Goal: Find specific page/section: Find specific page/section

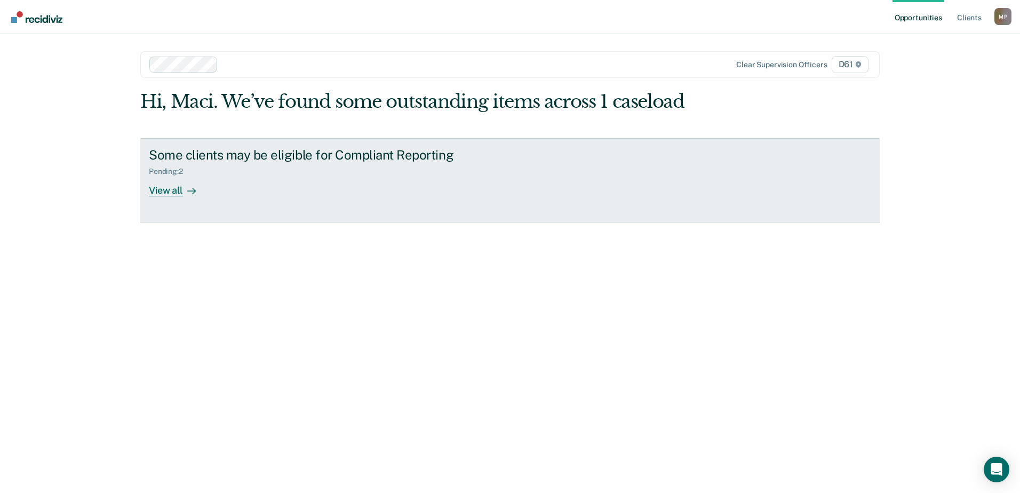
click at [181, 192] on div "View all" at bounding box center [179, 186] width 60 height 21
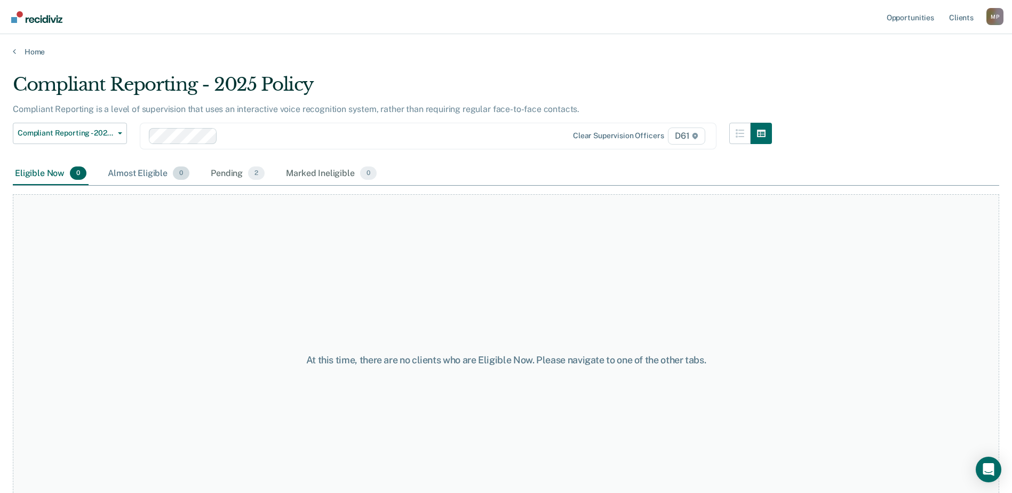
click at [163, 175] on div "Almost Eligible 0" at bounding box center [149, 173] width 86 height 23
click at [236, 168] on div "Pending 2" at bounding box center [238, 173] width 58 height 23
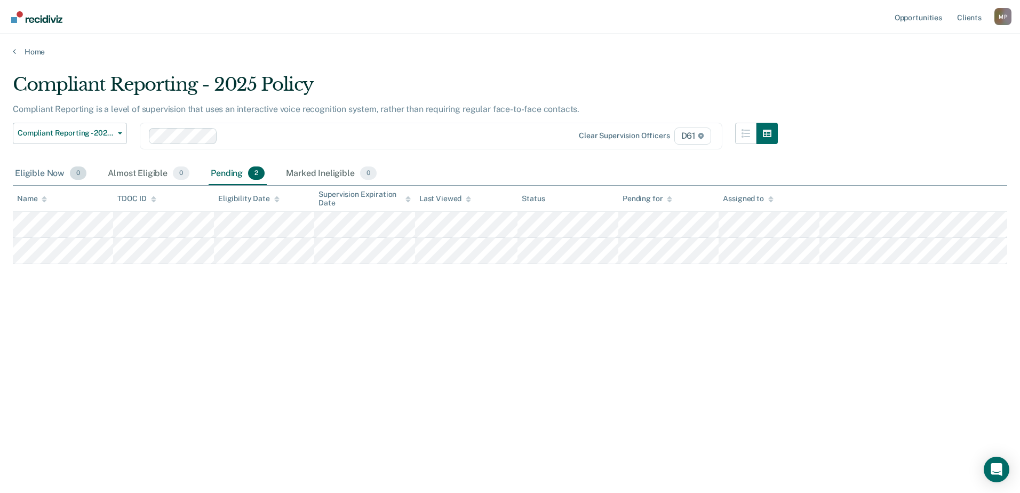
click at [66, 172] on div "Eligible Now 0" at bounding box center [51, 173] width 76 height 23
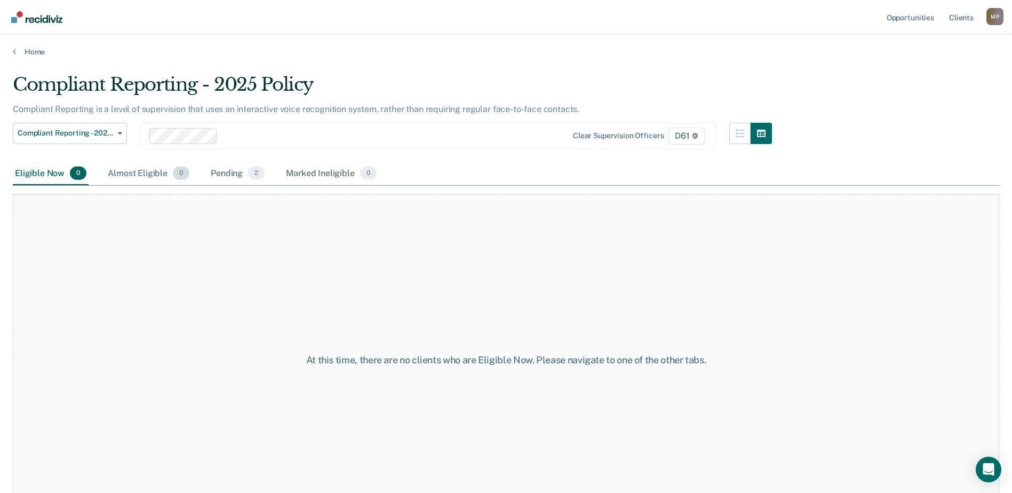
click at [125, 170] on div "Almost Eligible 0" at bounding box center [149, 173] width 86 height 23
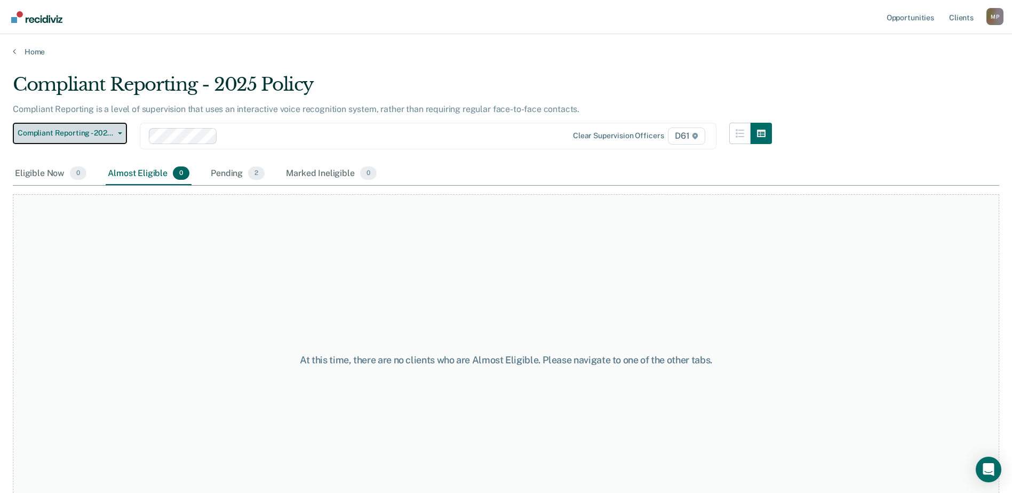
click at [119, 135] on button "Compliant Reporting - 2025 Policy" at bounding box center [70, 133] width 114 height 21
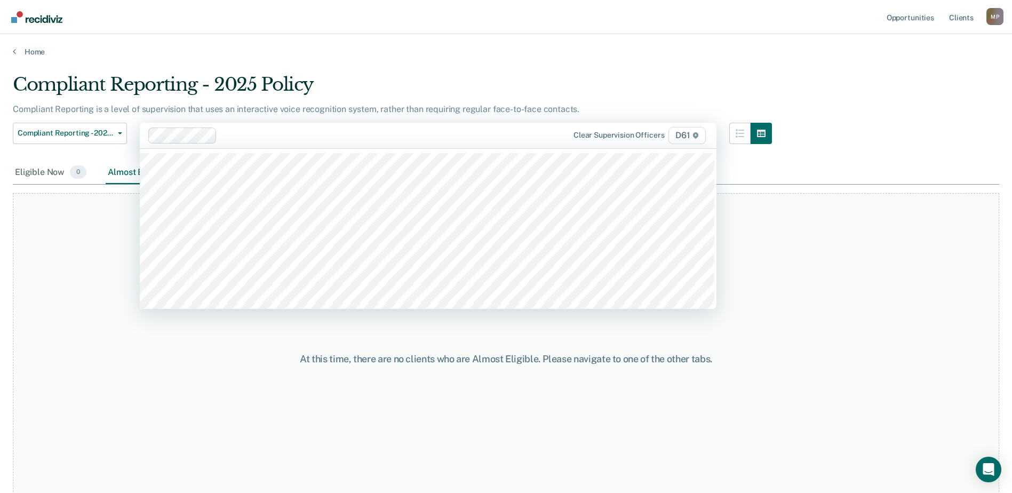
click at [312, 135] on div at bounding box center [379, 135] width 317 height 12
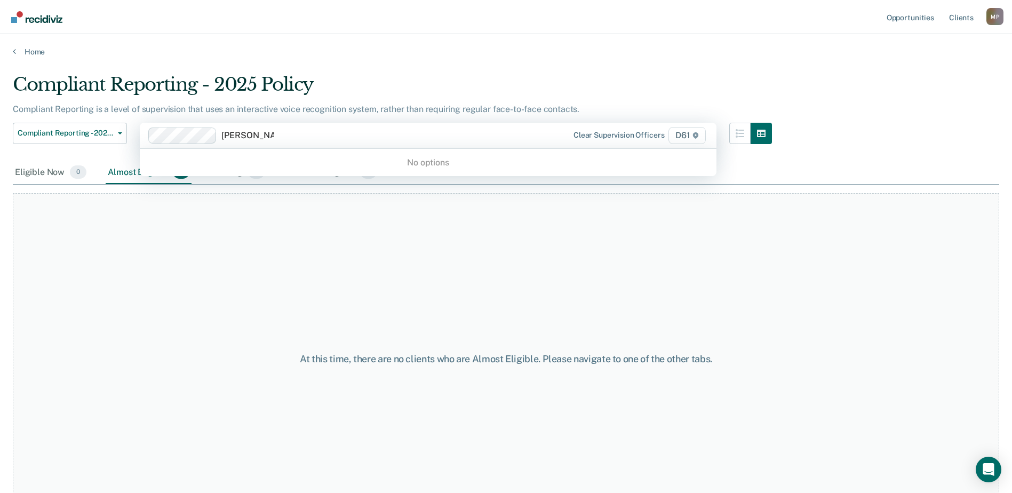
type input "[PERSON_NAME]"
click at [506, 90] on div "Compliant Reporting - 2025 Policy" at bounding box center [392, 89] width 759 height 30
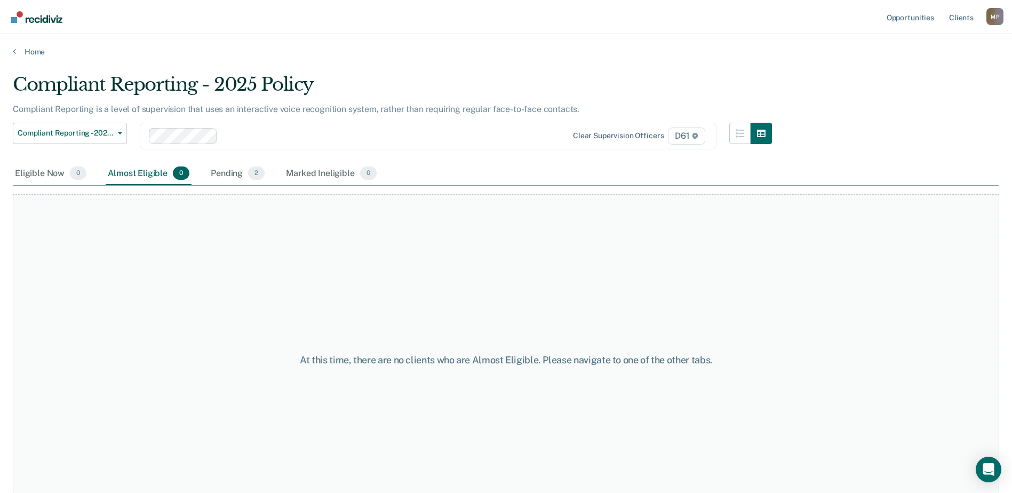
click at [996, 17] on div "M P" at bounding box center [995, 16] width 17 height 17
click at [956, 17] on link "Client s" at bounding box center [961, 17] width 29 height 34
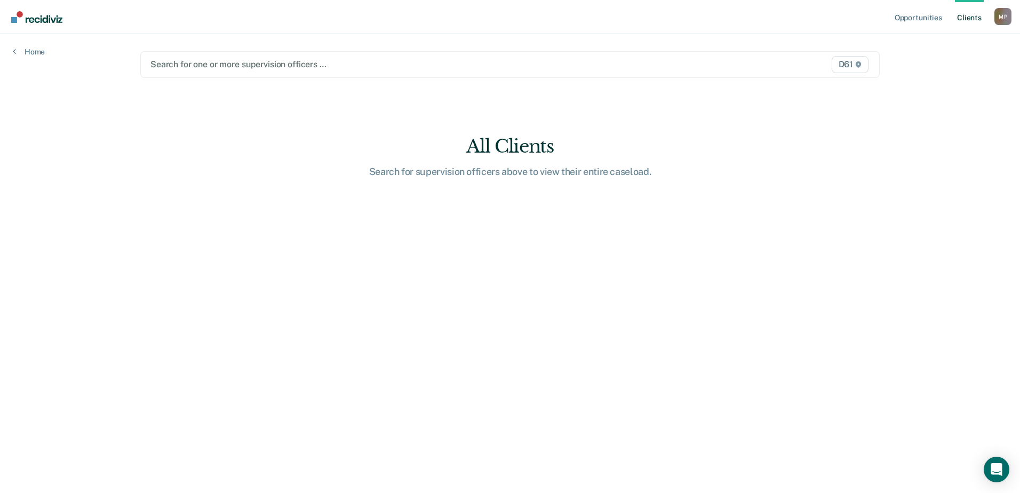
click at [225, 63] on div at bounding box center [401, 64] width 503 height 12
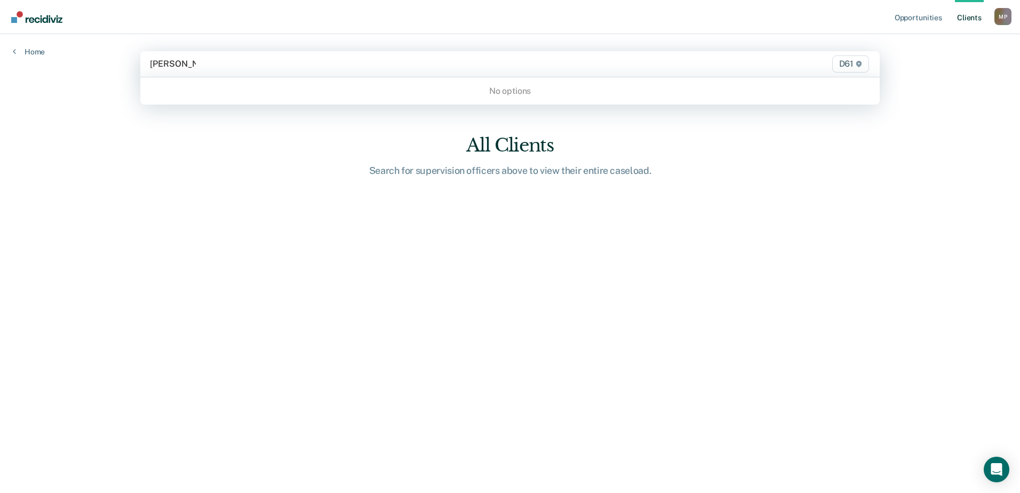
type input "[PERSON_NAME]"
click at [846, 61] on span "D61" at bounding box center [850, 63] width 37 height 17
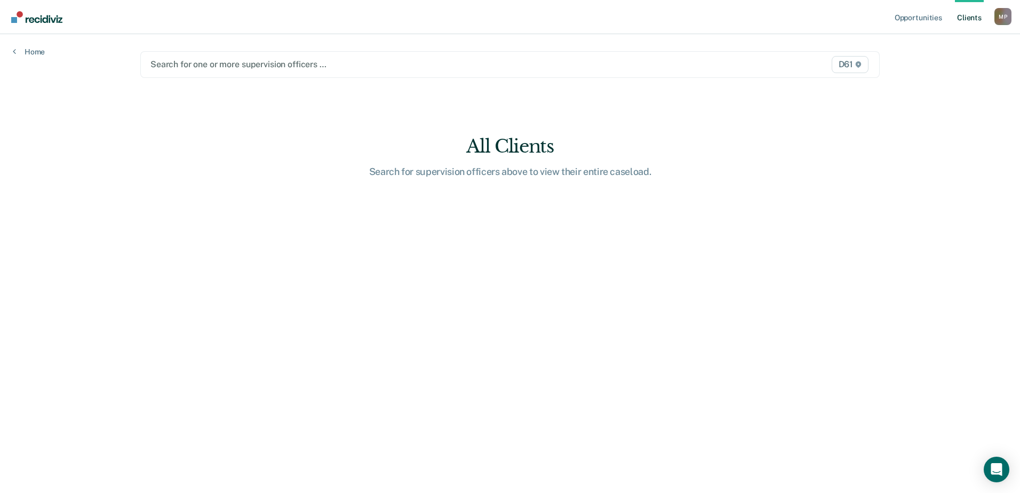
click at [971, 14] on link "Client s" at bounding box center [969, 17] width 29 height 34
click at [1003, 14] on div "M P" at bounding box center [1003, 16] width 17 height 17
click at [920, 44] on link "Profile" at bounding box center [960, 43] width 86 height 9
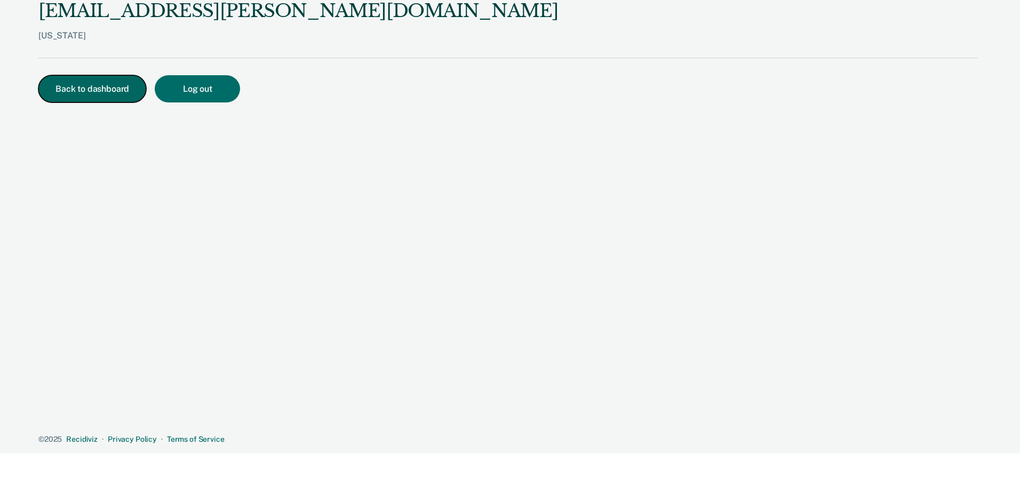
click at [116, 85] on button "Back to dashboard" at bounding box center [92, 88] width 108 height 27
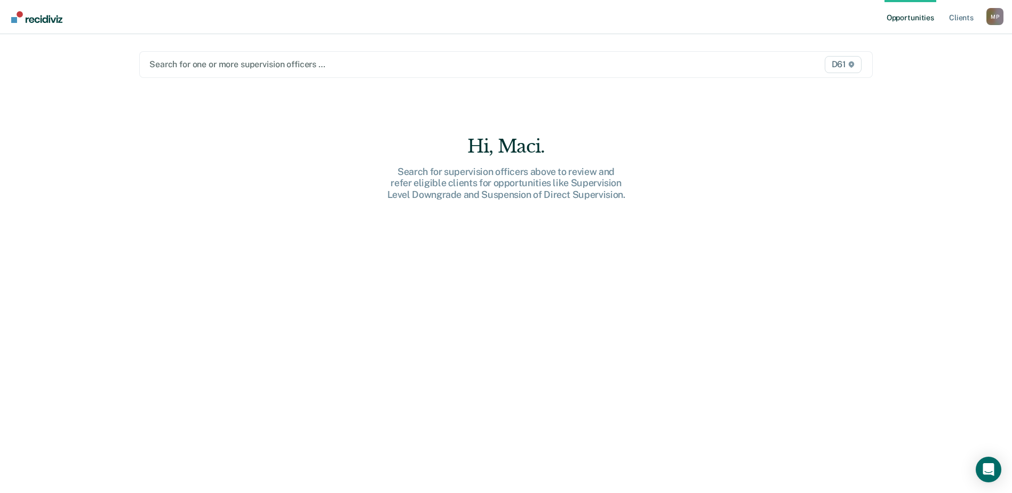
click at [231, 67] on div at bounding box center [398, 64] width 499 height 12
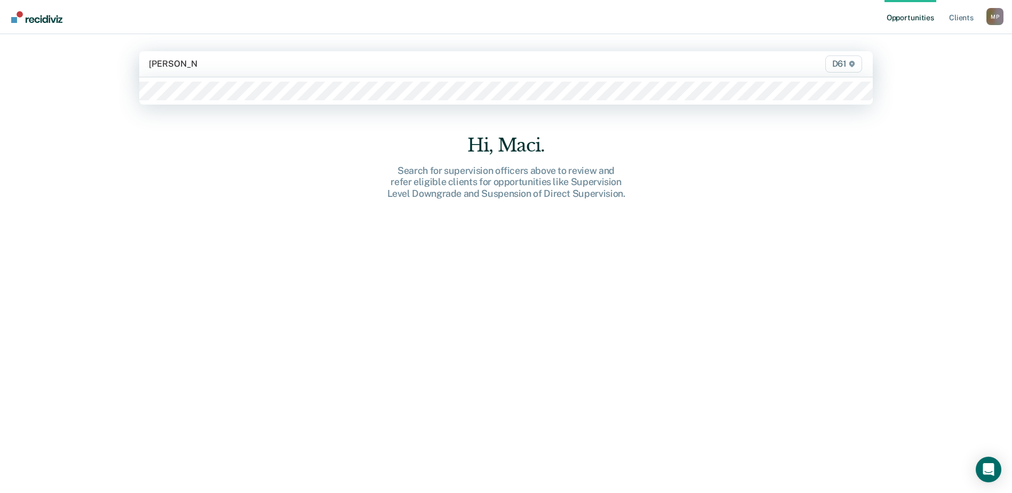
type input "[PERSON_NAME]"
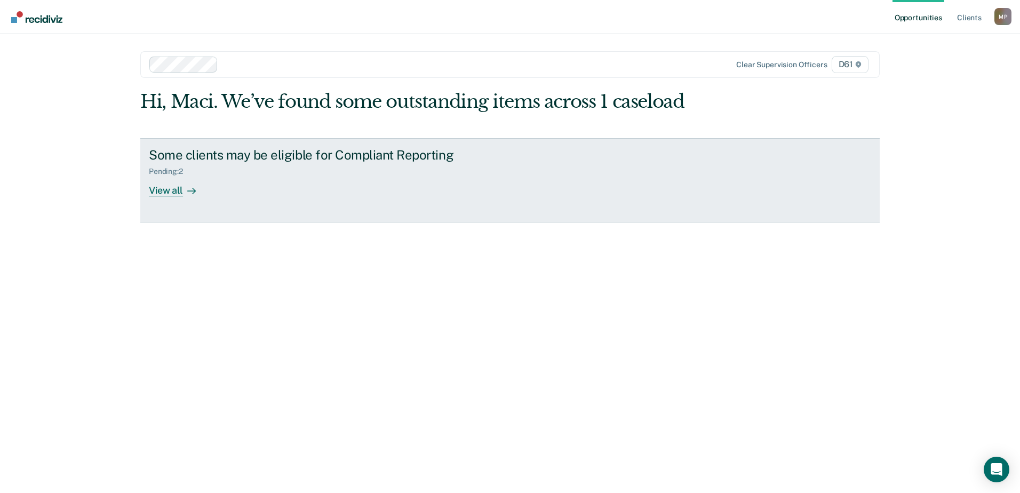
click at [167, 194] on div "View all" at bounding box center [179, 186] width 60 height 21
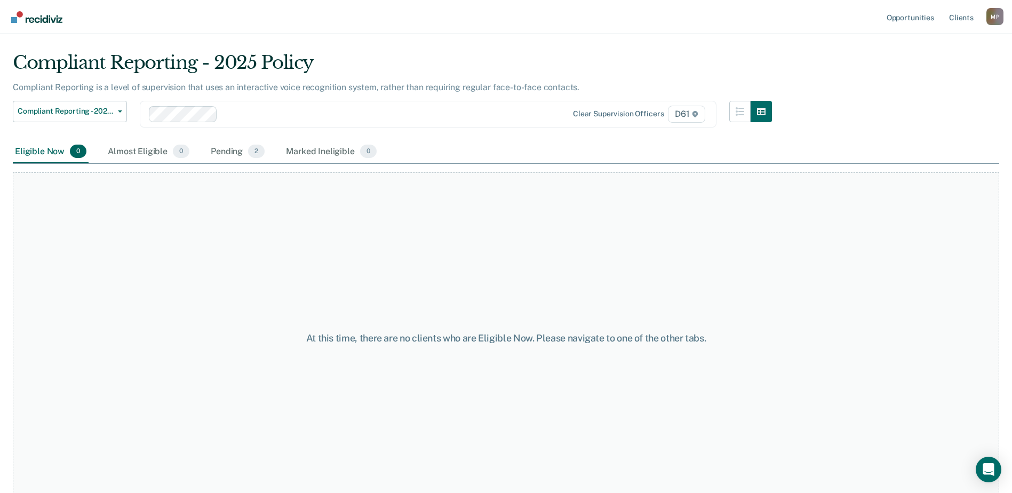
scroll to position [32, 0]
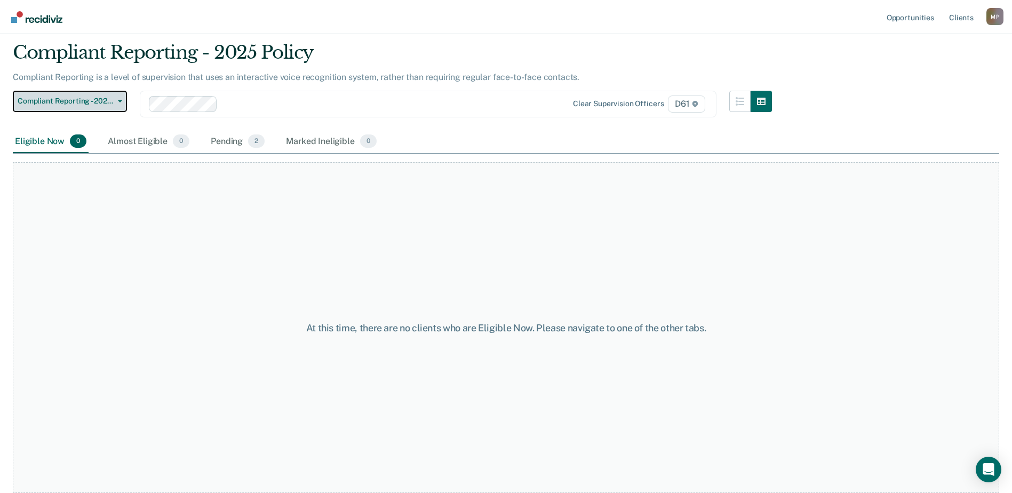
click at [106, 101] on span "Compliant Reporting - 2025 Policy" at bounding box center [66, 101] width 96 height 9
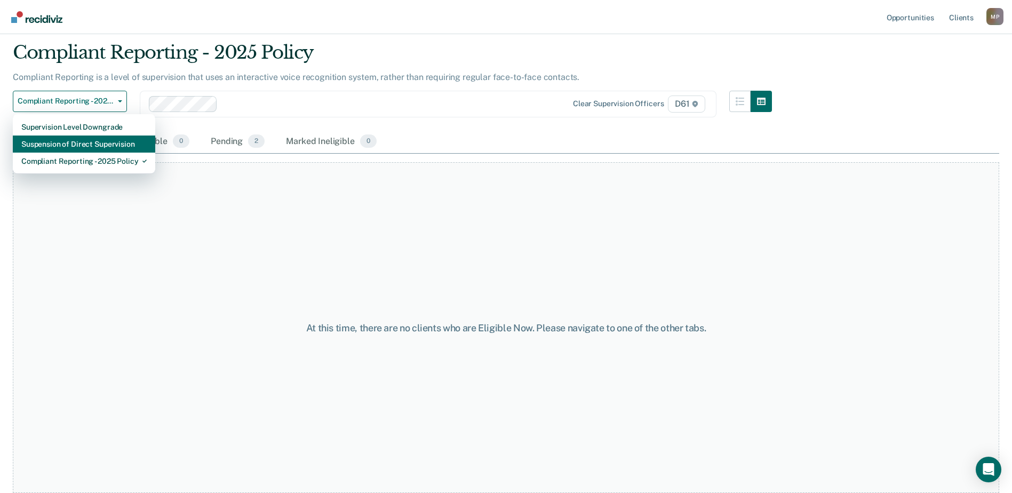
click at [93, 147] on div "Suspension of Direct Supervision" at bounding box center [83, 144] width 125 height 17
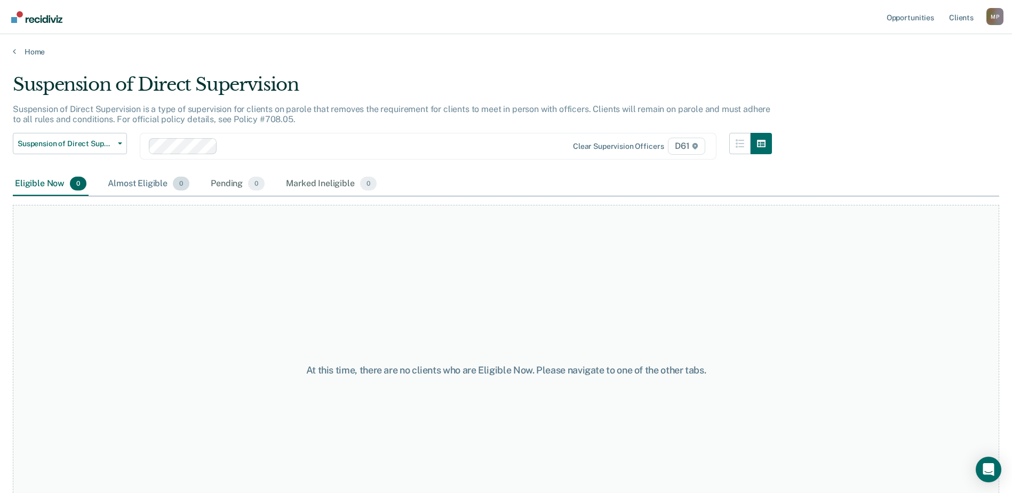
click at [137, 184] on div "Almost Eligible 0" at bounding box center [149, 183] width 86 height 23
click at [233, 185] on div "Pending 0" at bounding box center [238, 183] width 58 height 23
click at [318, 181] on div "Marked Ineligible 0" at bounding box center [331, 183] width 95 height 23
click at [53, 180] on div "Eligible Now 0" at bounding box center [51, 183] width 76 height 23
click at [110, 138] on button "Suspension of Direct Supervision" at bounding box center [70, 143] width 114 height 21
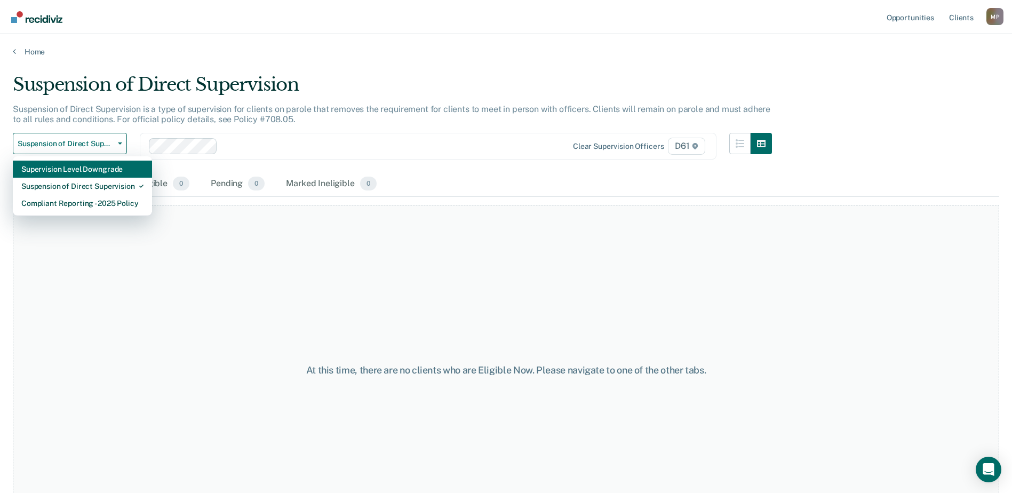
click at [74, 170] on div "Supervision Level Downgrade" at bounding box center [82, 169] width 122 height 17
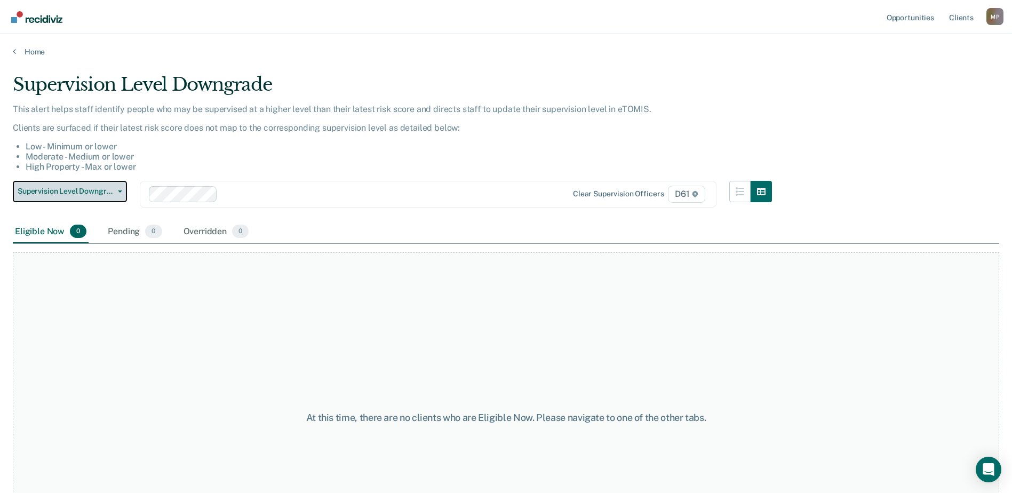
click at [104, 186] on button "Supervision Level Downgrade" at bounding box center [70, 191] width 114 height 21
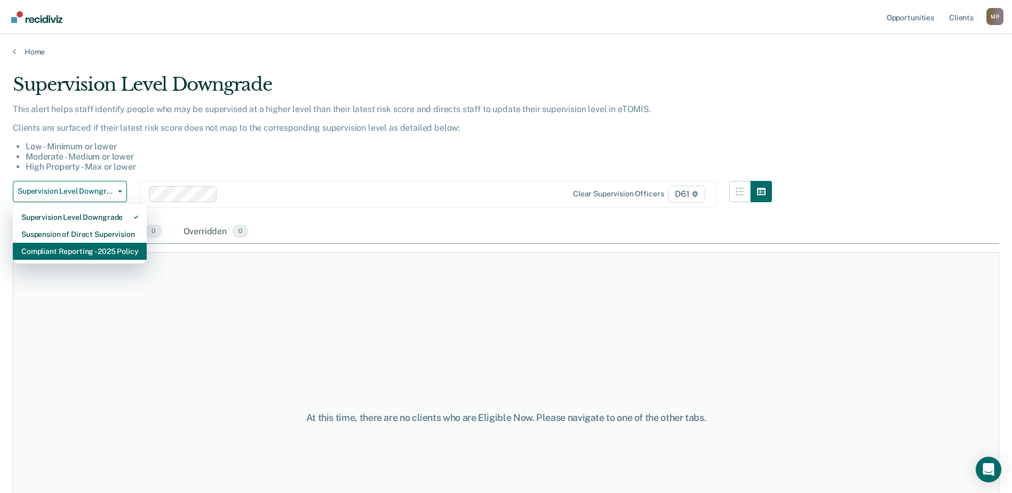
click at [66, 251] on div "Compliant Reporting - 2025 Policy" at bounding box center [79, 251] width 117 height 17
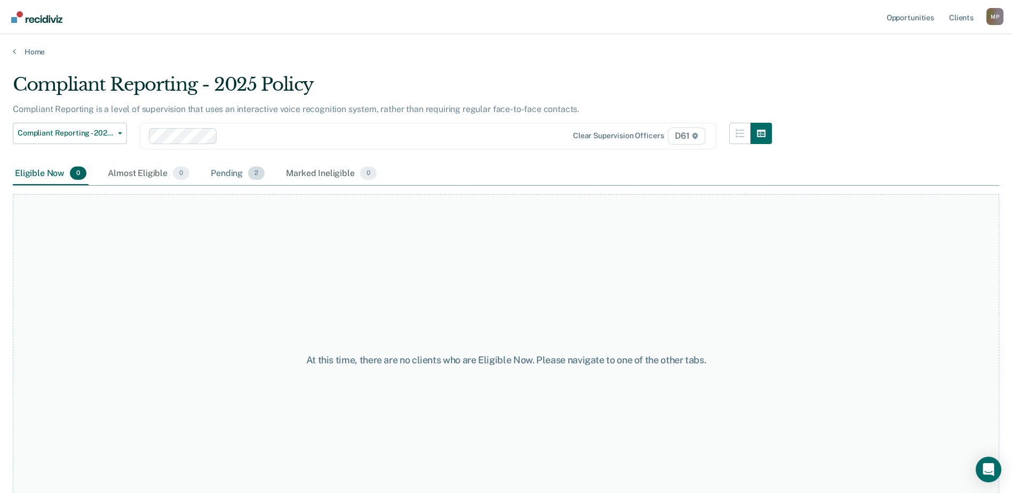
click at [241, 178] on div "Pending 2" at bounding box center [238, 173] width 58 height 23
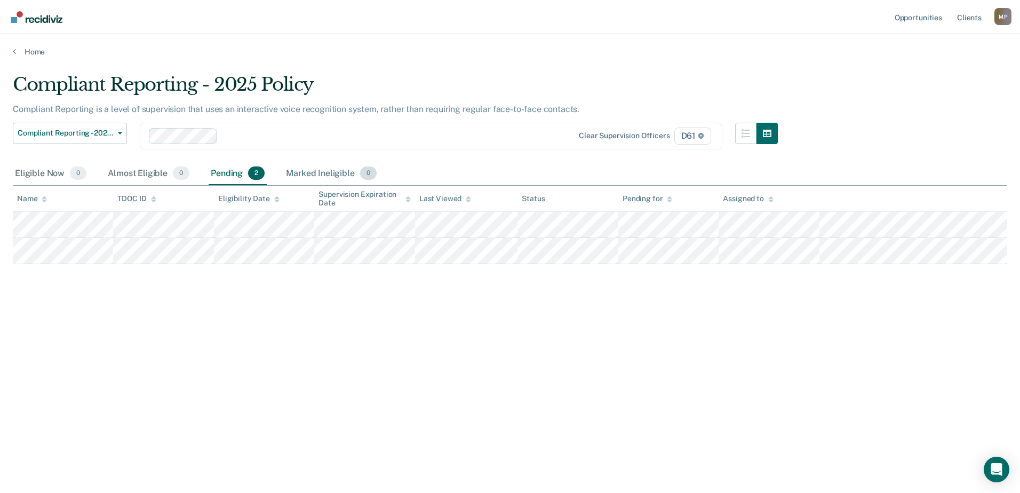
click at [309, 174] on div "Marked Ineligible 0" at bounding box center [331, 173] width 95 height 23
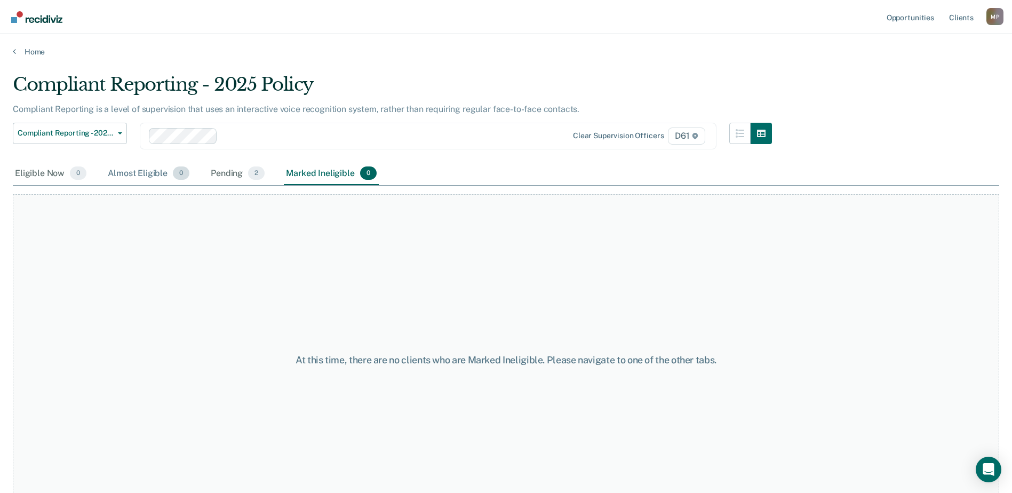
click at [157, 173] on div "Almost Eligible 0" at bounding box center [149, 173] width 86 height 23
click at [62, 168] on div "Eligible Now 0" at bounding box center [51, 173] width 76 height 23
click at [766, 129] on icon "button" at bounding box center [761, 133] width 9 height 9
click at [741, 133] on button "button" at bounding box center [739, 133] width 21 height 21
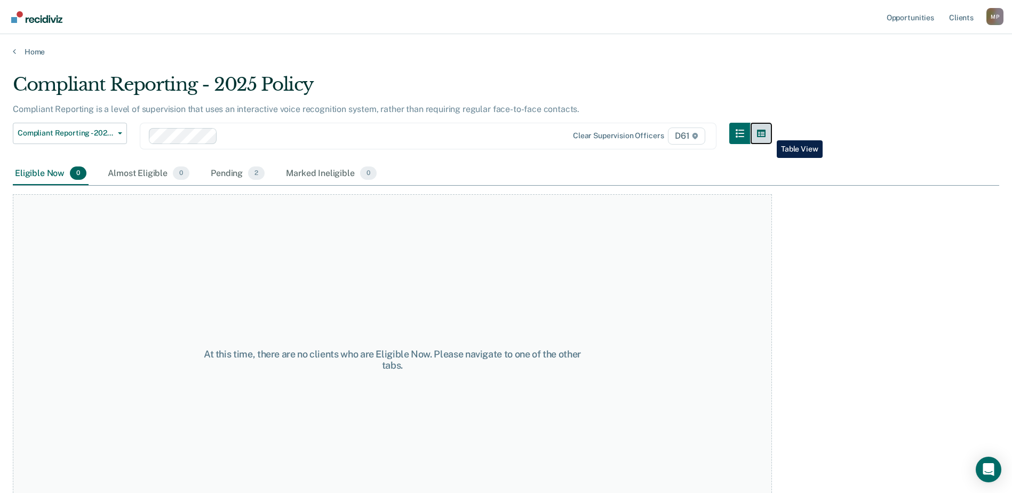
click at [766, 132] on icon "button" at bounding box center [761, 133] width 9 height 9
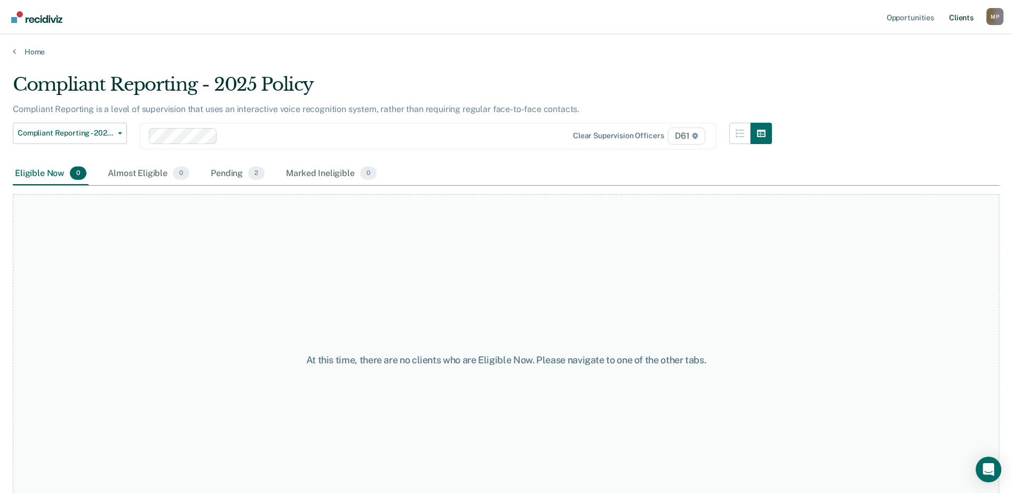
click at [971, 18] on link "Client s" at bounding box center [961, 17] width 29 height 34
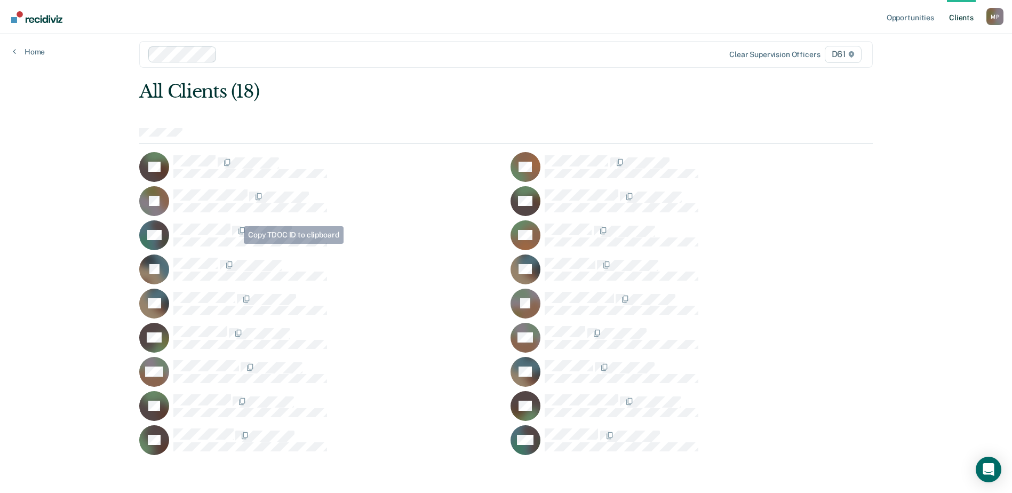
scroll to position [13, 0]
